Goal: Check status

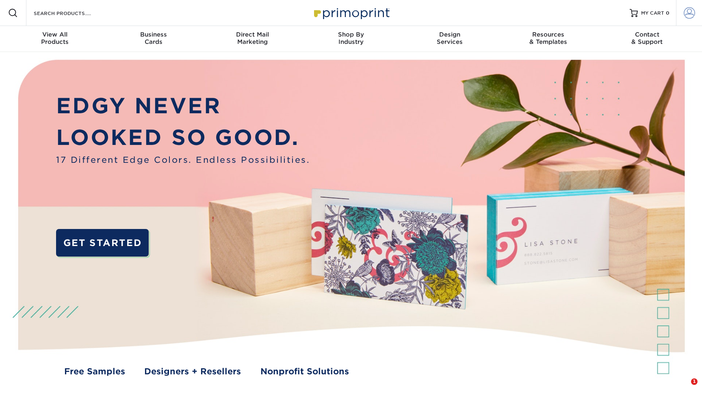
click at [687, 14] on span at bounding box center [689, 12] width 11 height 11
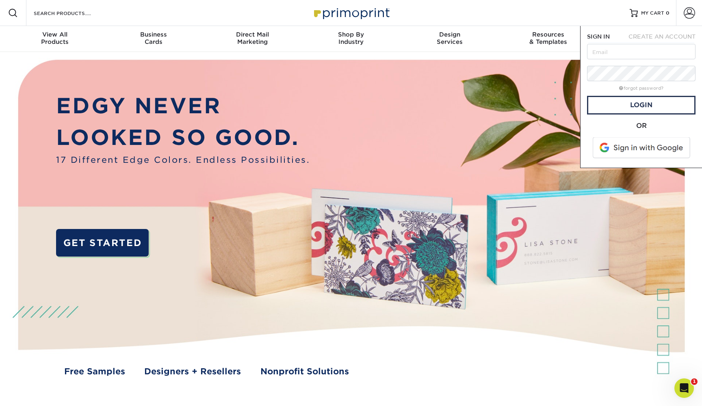
click at [626, 148] on span at bounding box center [643, 147] width 104 height 21
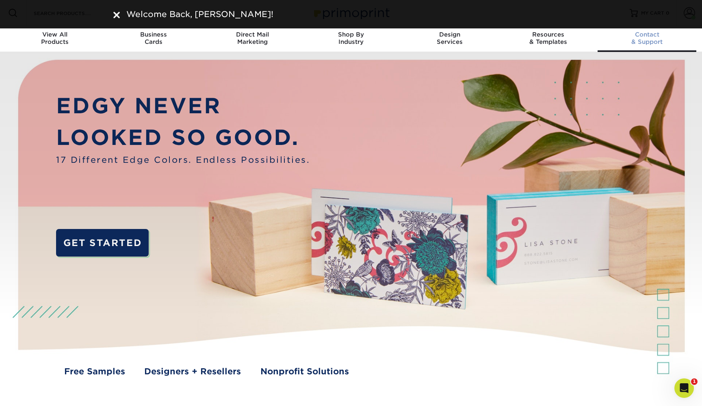
click at [684, 37] on span "Contact" at bounding box center [647, 34] width 99 height 7
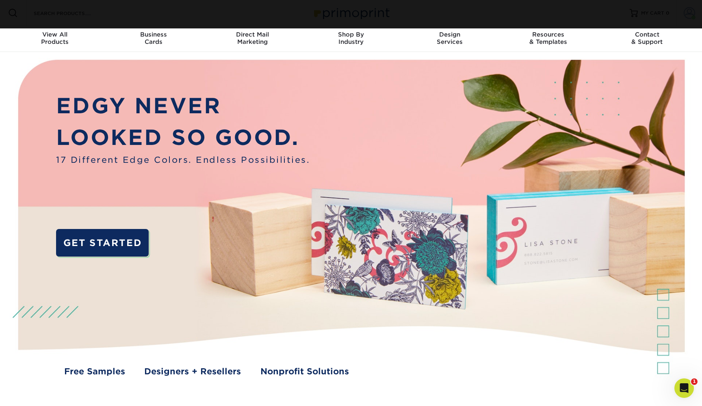
click at [690, 17] on span at bounding box center [689, 12] width 11 height 11
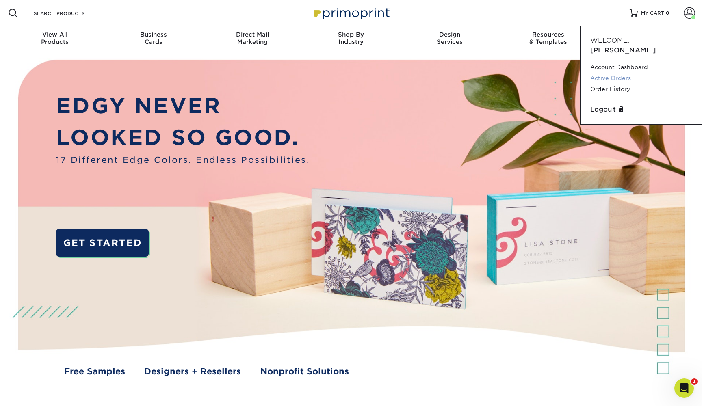
click at [613, 73] on link "Active Orders" at bounding box center [642, 78] width 102 height 11
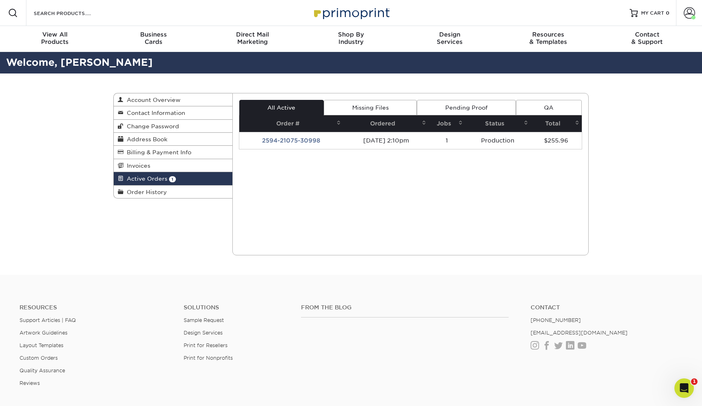
click at [358, 111] on link "Missing Files" at bounding box center [370, 107] width 93 height 15
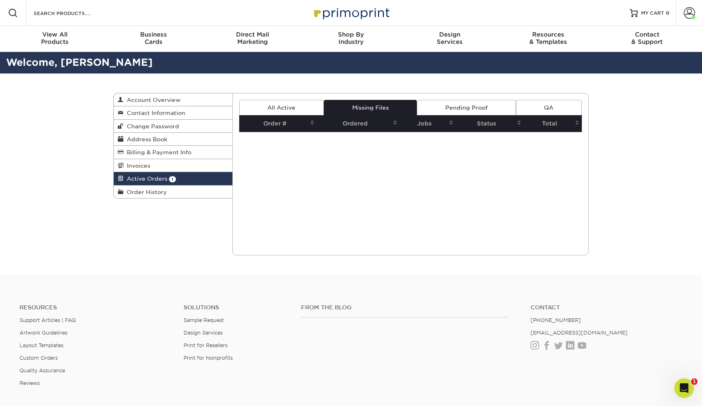
click at [461, 115] on link "Pending Proof" at bounding box center [466, 107] width 99 height 15
